Goal: Browse casually

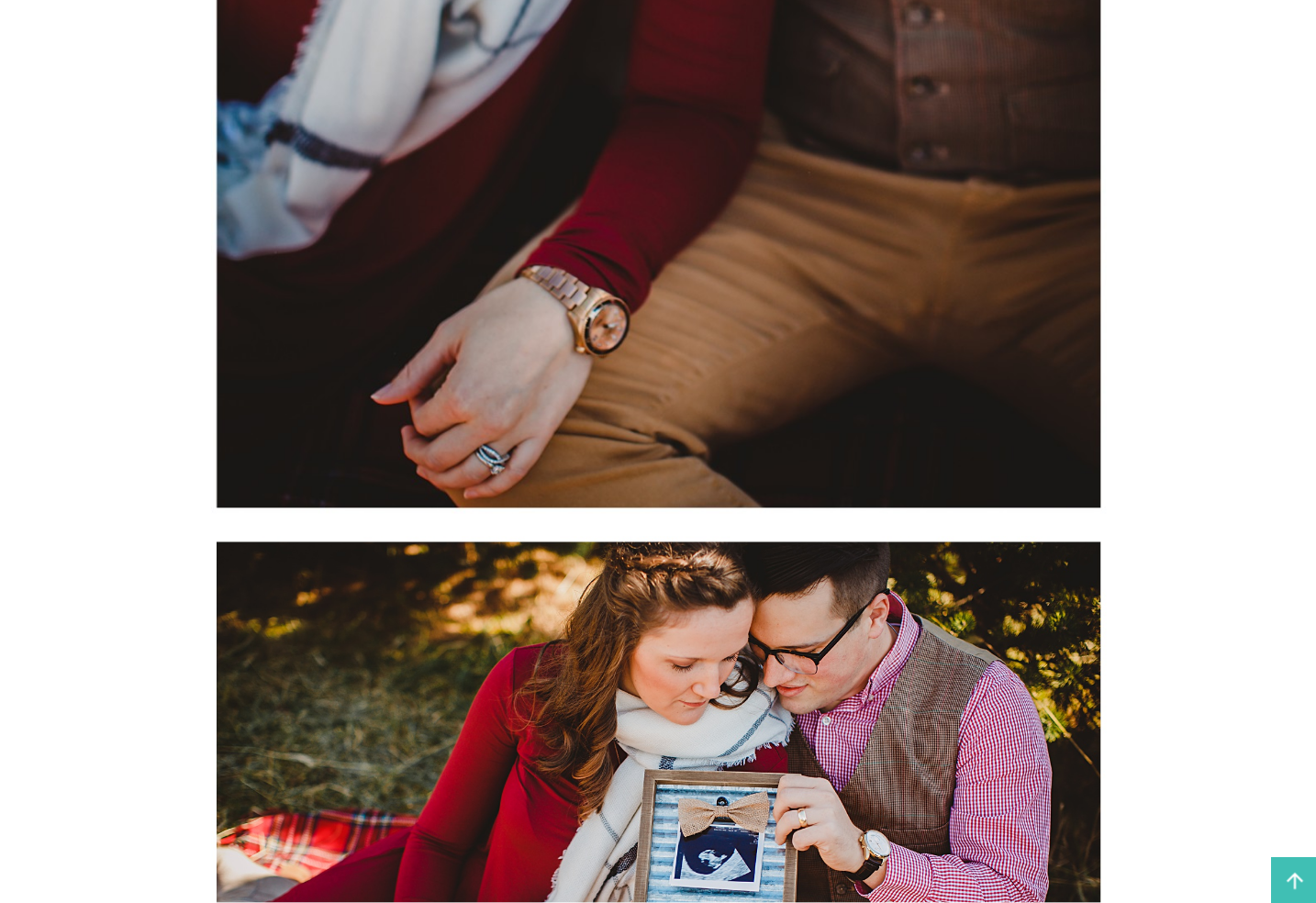
scroll to position [3365, 0]
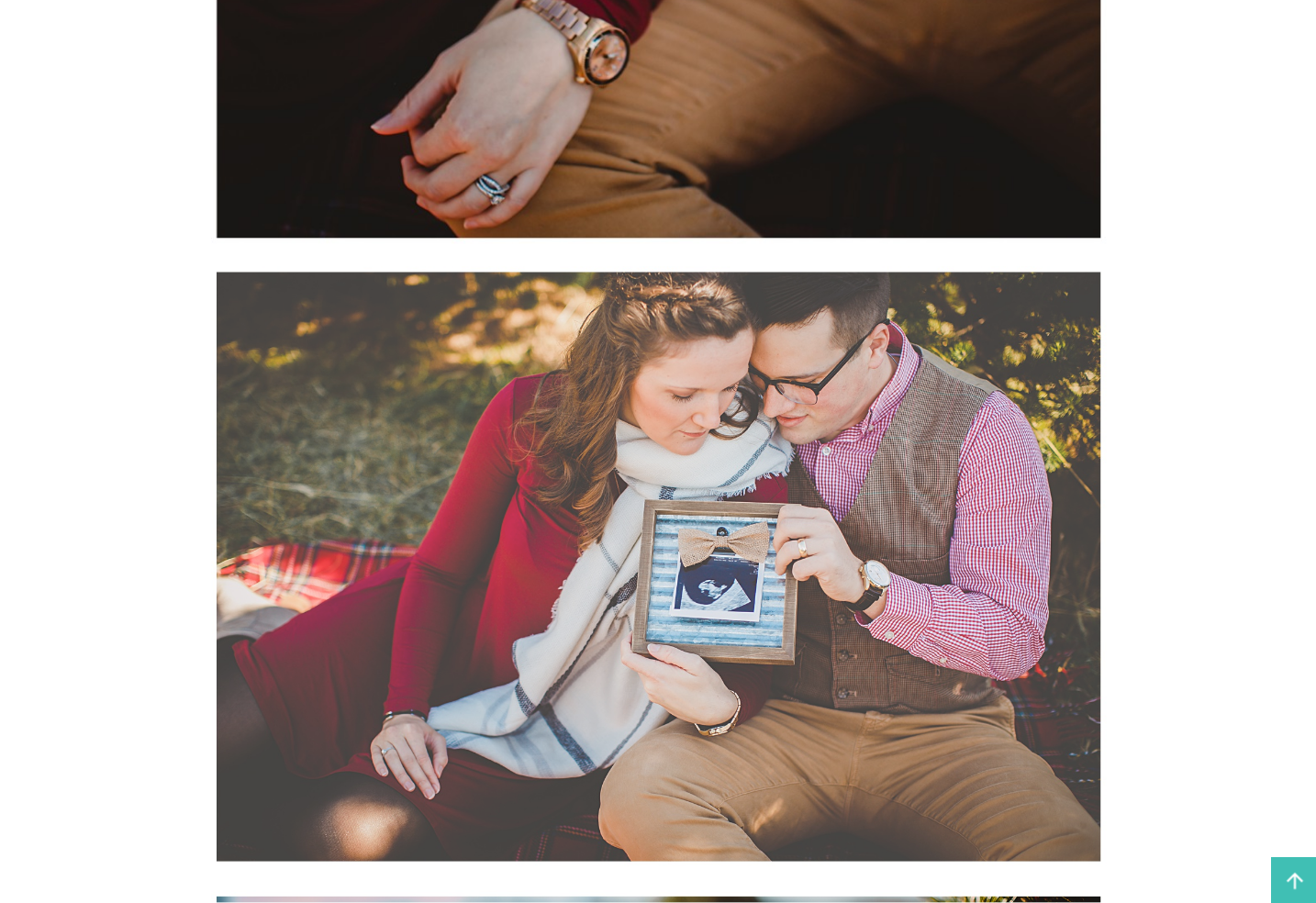
click at [355, 532] on img at bounding box center [658, 566] width 895 height 601
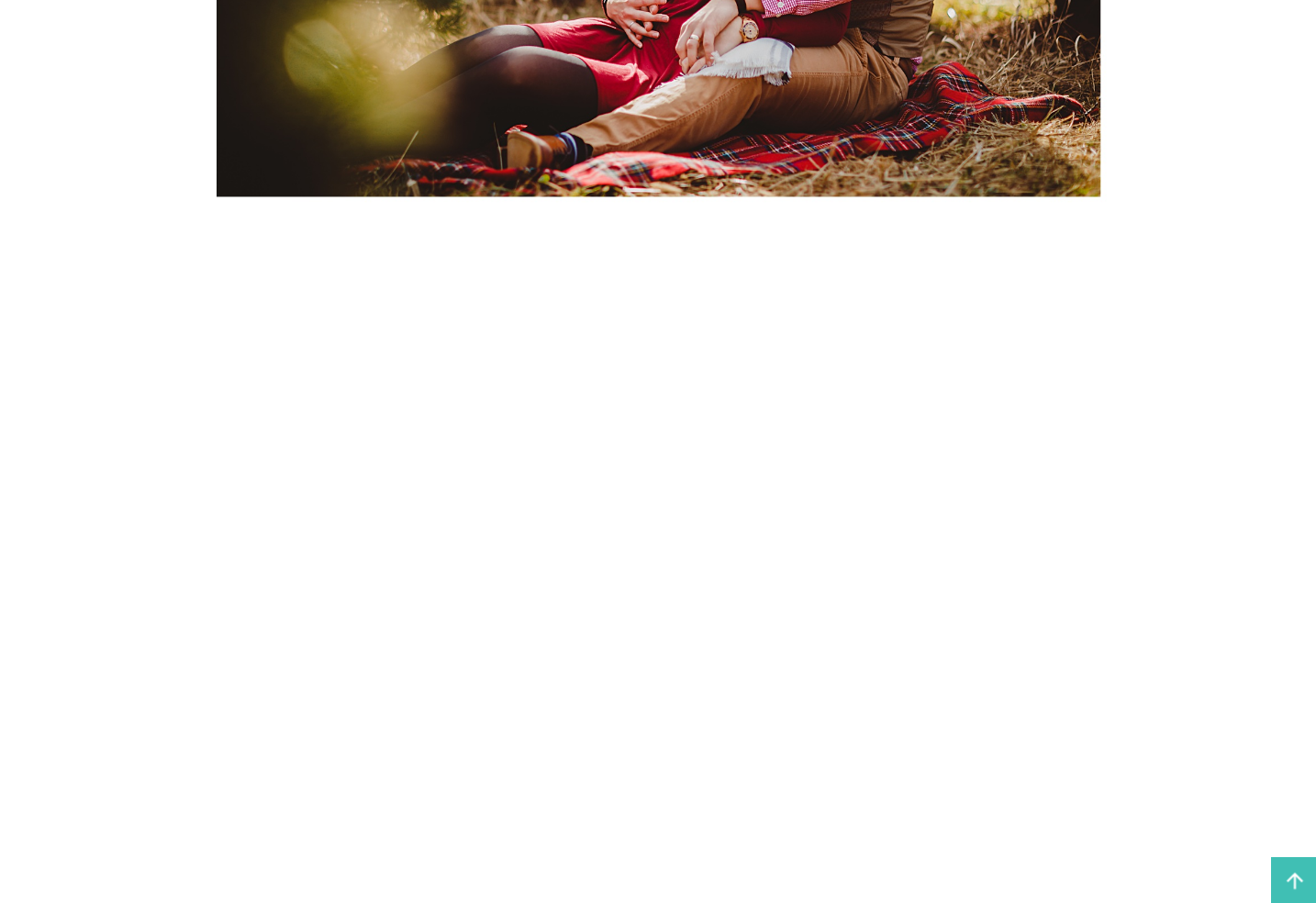
scroll to position [9842, 0]
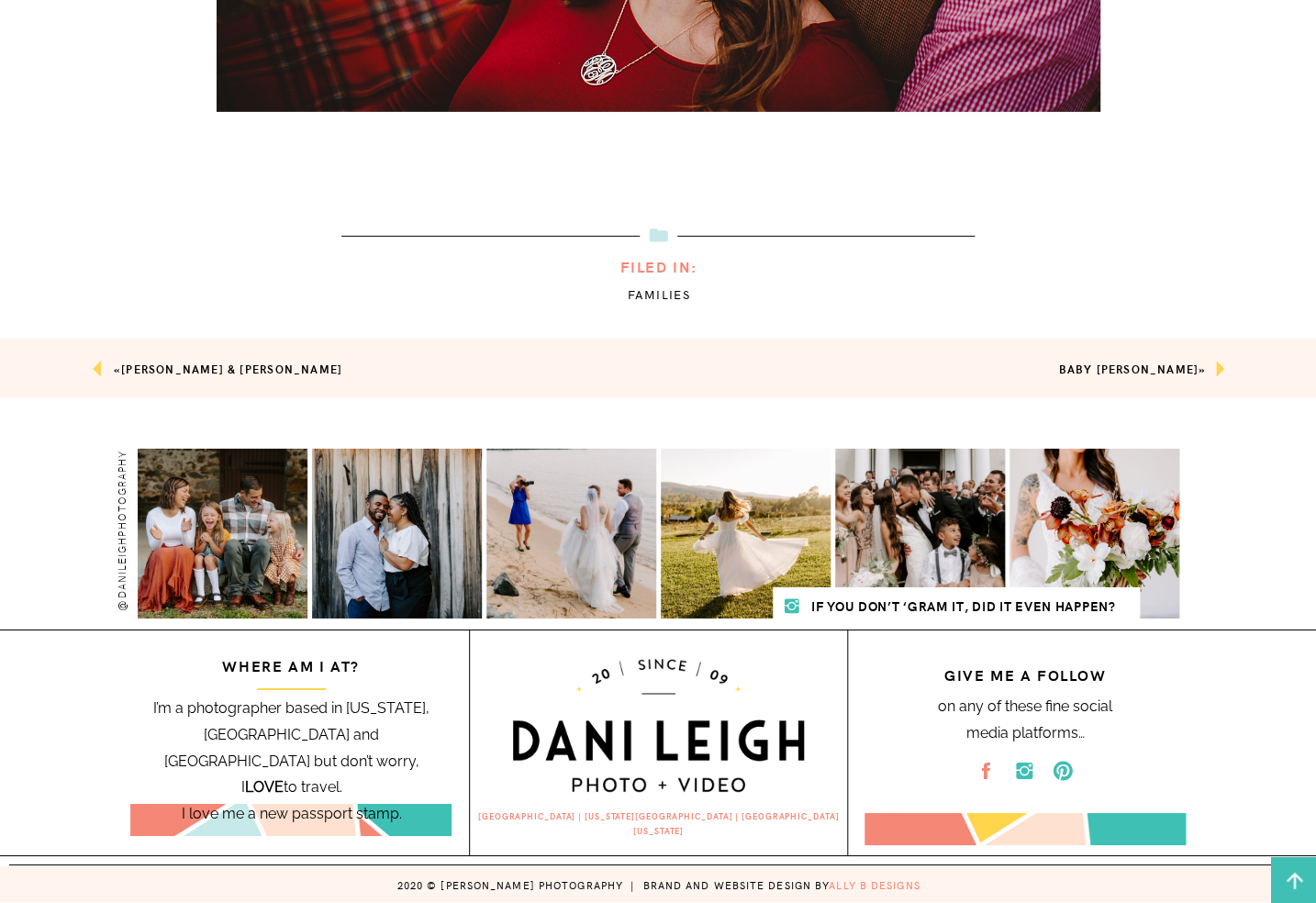
click at [1026, 774] on icon at bounding box center [1024, 771] width 22 height 22
drag, startPoint x: 988, startPoint y: 772, endPoint x: 820, endPoint y: 603, distance: 238.3
click at [988, 772] on icon at bounding box center [985, 771] width 22 height 22
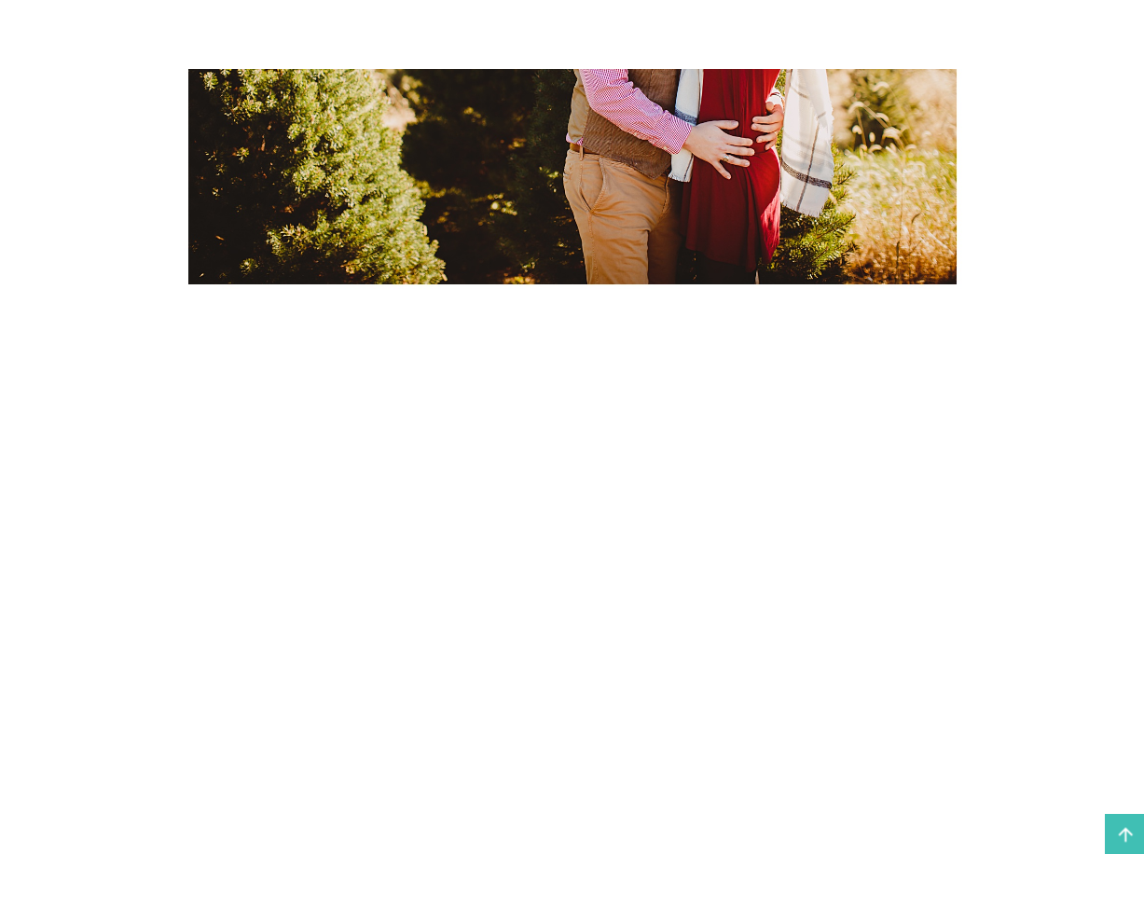
scroll to position [0, 0]
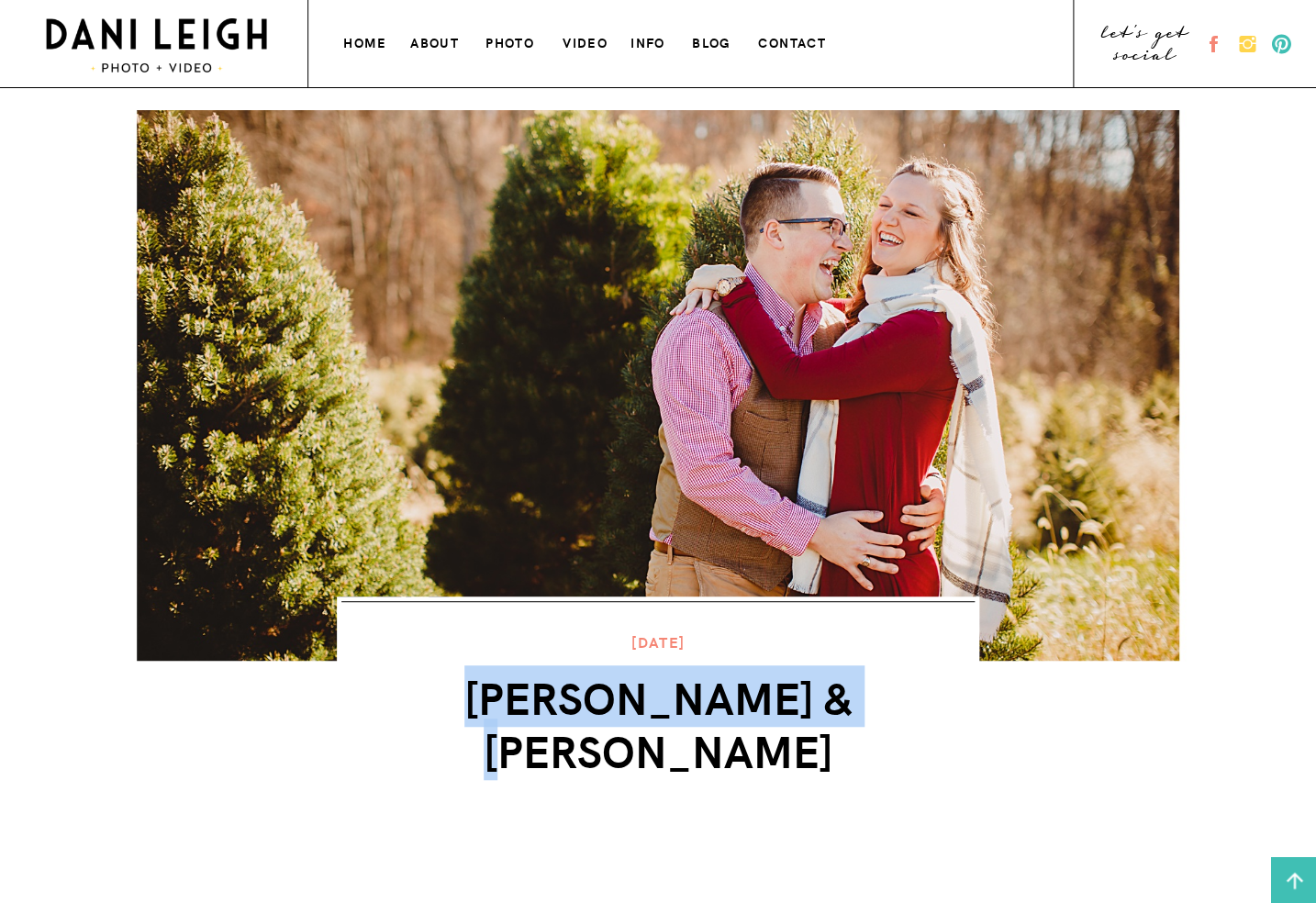
drag, startPoint x: 447, startPoint y: 708, endPoint x: 872, endPoint y: 683, distance: 425.7
click at [872, 683] on h1 "[PERSON_NAME] & [PERSON_NAME]" at bounding box center [658, 723] width 570 height 105
copy h1 "[PERSON_NAME] & [PERSON_NAME]"
